Goal: Navigation & Orientation: Understand site structure

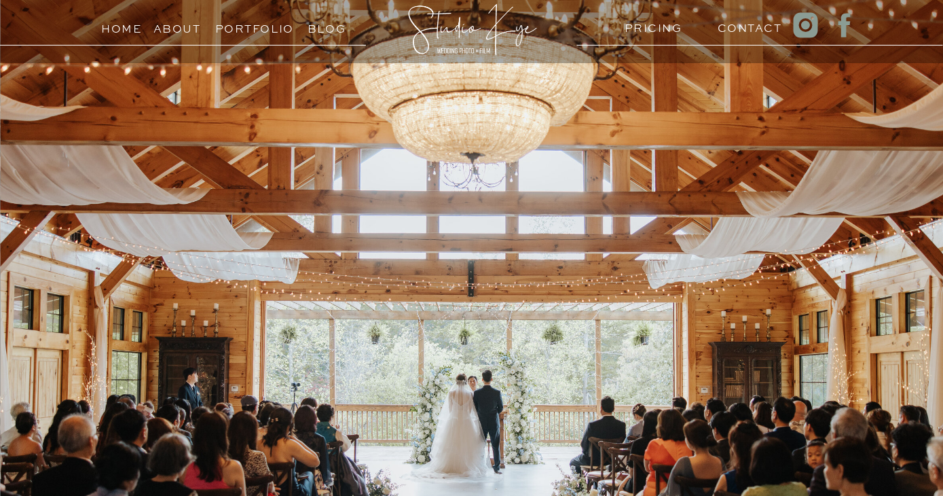
click at [225, 31] on h3 "Portfolio" at bounding box center [246, 25] width 62 height 13
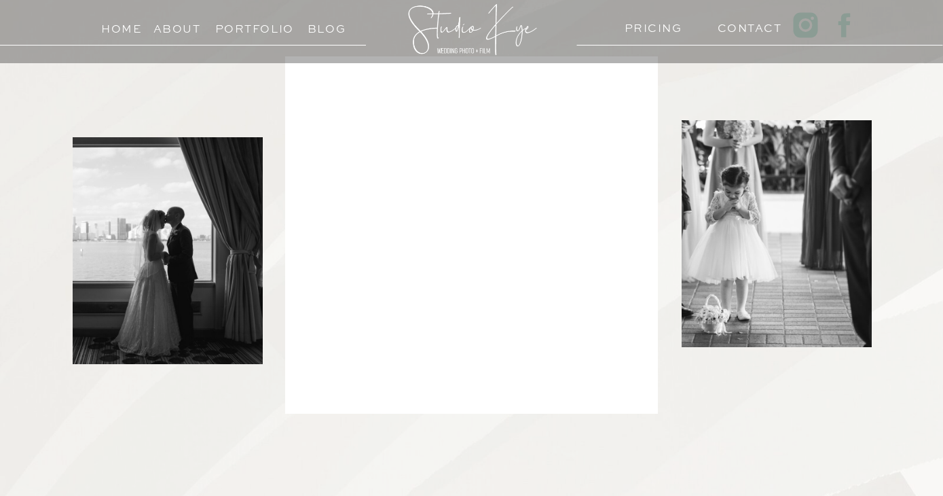
scroll to position [25, 0]
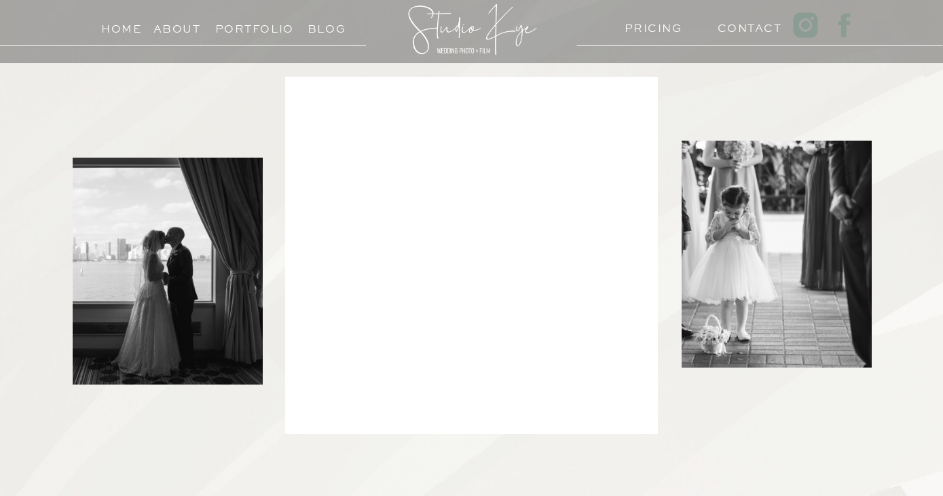
click at [345, 32] on h3 "Blog" at bounding box center [327, 25] width 62 height 13
click at [175, 29] on h3 "About" at bounding box center [177, 25] width 48 height 13
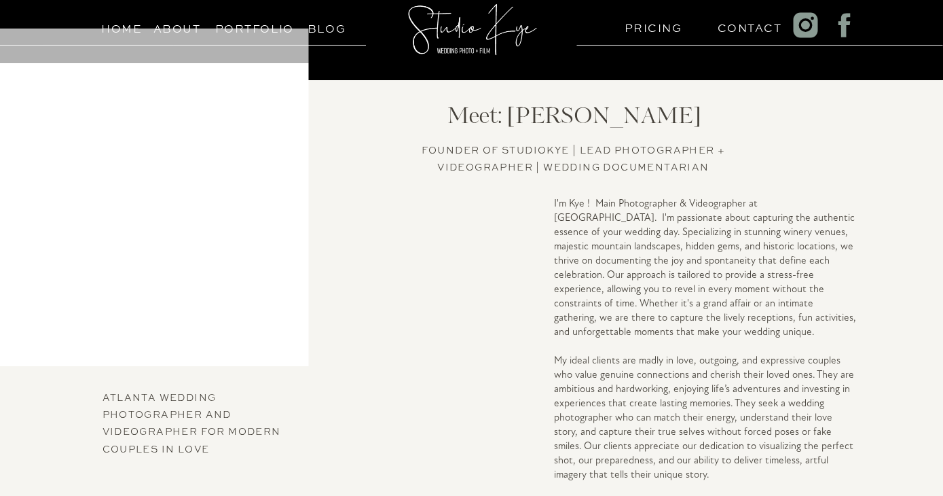
scroll to position [297, 0]
